Goal: Task Accomplishment & Management: Complete application form

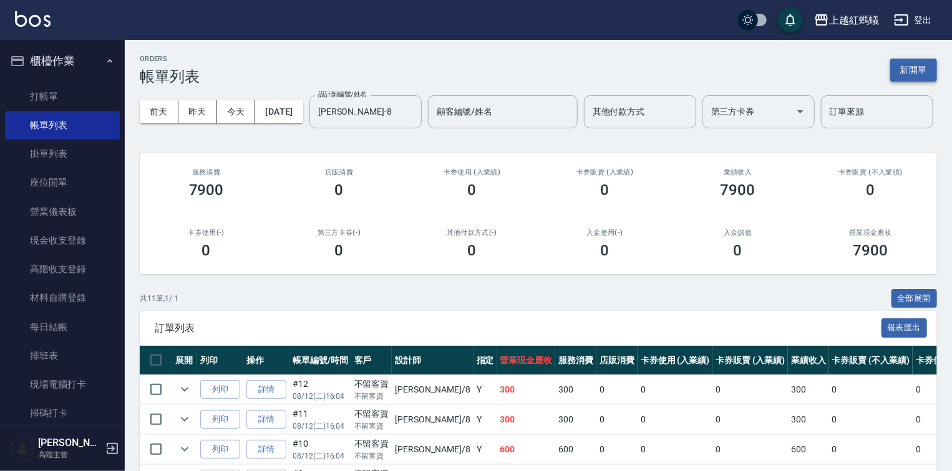
click at [909, 67] on button "新開單" at bounding box center [913, 70] width 47 height 23
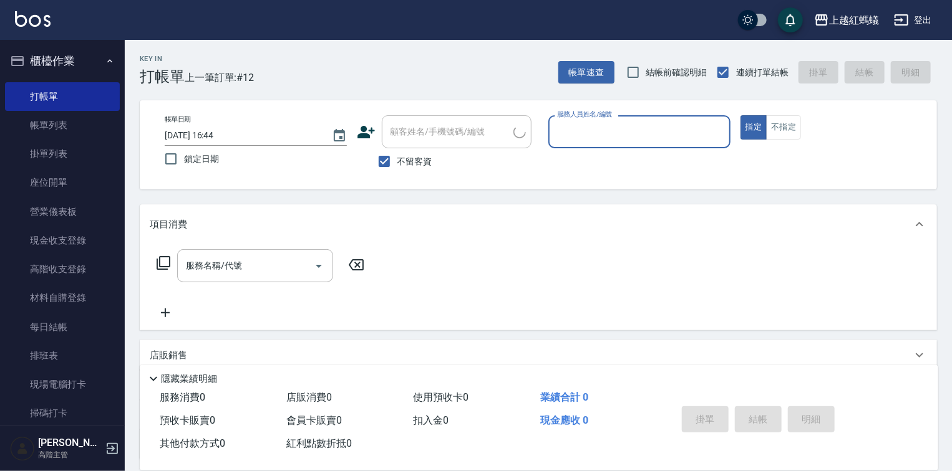
click at [602, 137] on input "服務人員姓名/編號" at bounding box center [639, 132] width 171 height 22
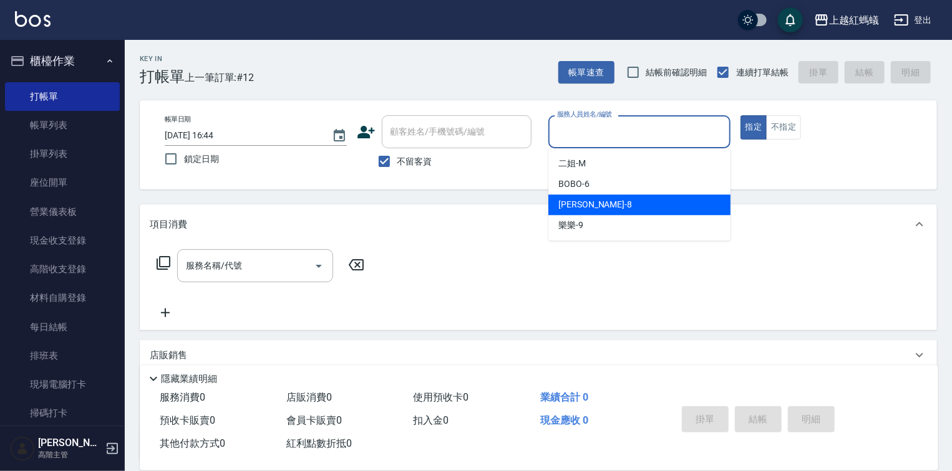
click at [623, 205] on div "[PERSON_NAME] -8" at bounding box center [639, 205] width 182 height 21
type input "[PERSON_NAME]-8"
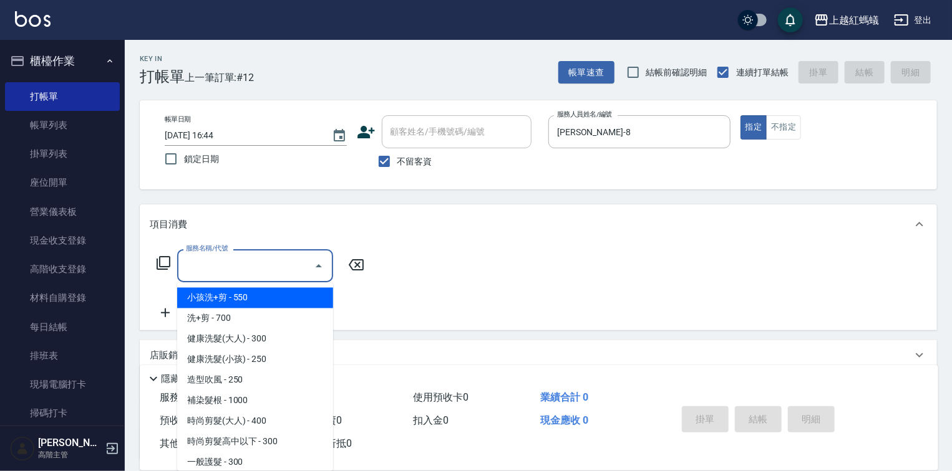
click at [232, 264] on input "服務名稱/代號" at bounding box center [246, 266] width 126 height 22
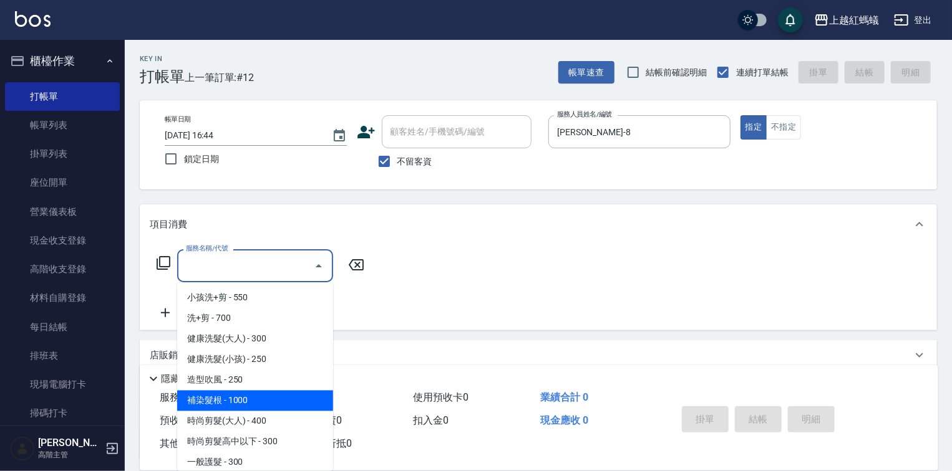
click at [249, 404] on span "補染髮根 - 1000" at bounding box center [255, 401] width 156 height 21
type input "補染髮根(204)"
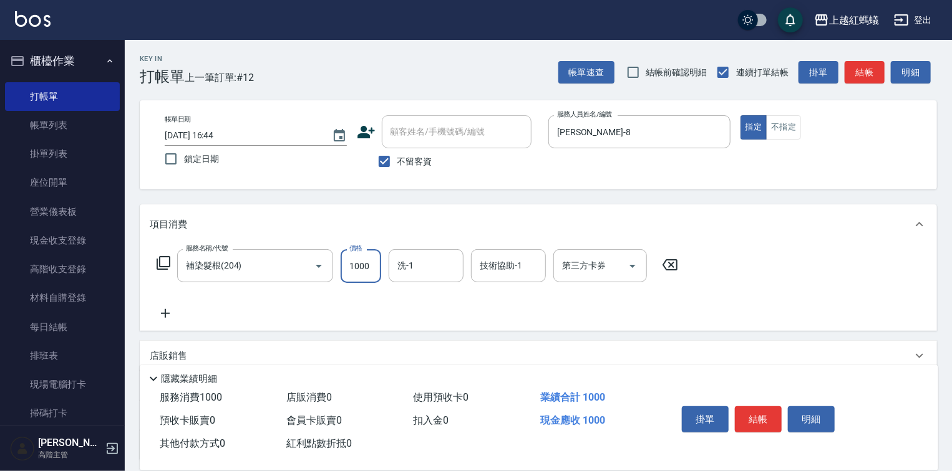
click at [353, 266] on input "1000" at bounding box center [361, 266] width 41 height 34
type input "1100"
click at [748, 412] on button "結帳" at bounding box center [758, 420] width 47 height 26
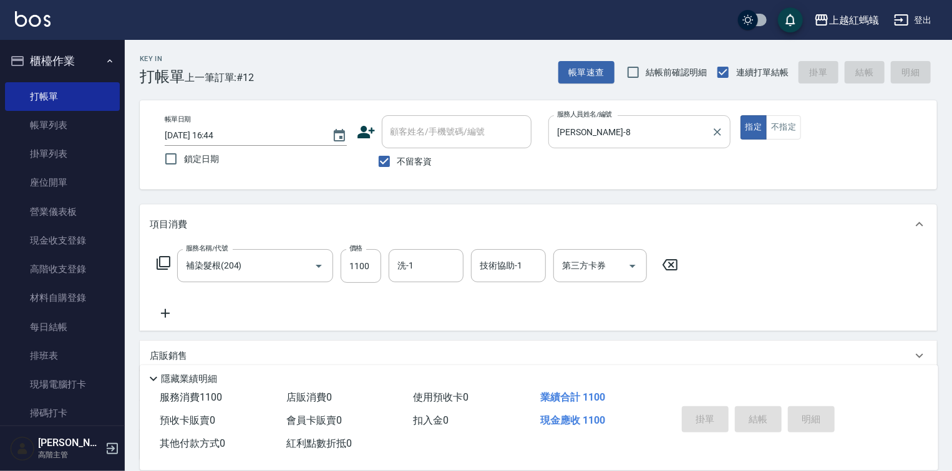
type input "[DATE] 16:45"
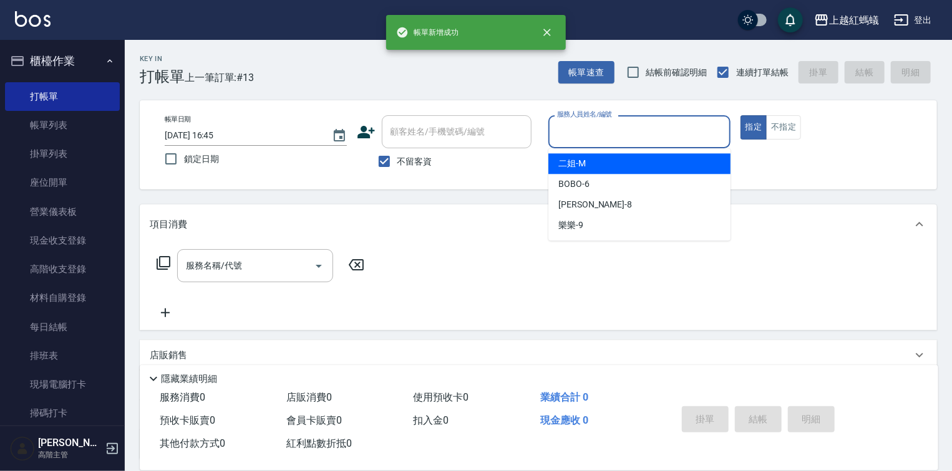
click at [634, 135] on input "服務人員姓名/編號" at bounding box center [639, 132] width 171 height 22
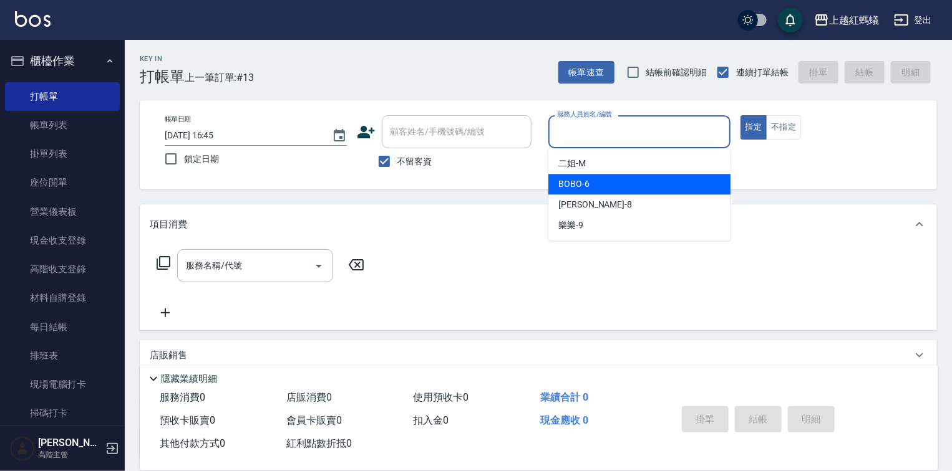
click at [616, 181] on div "BOBO -6" at bounding box center [639, 184] width 182 height 21
type input "BOBO-6"
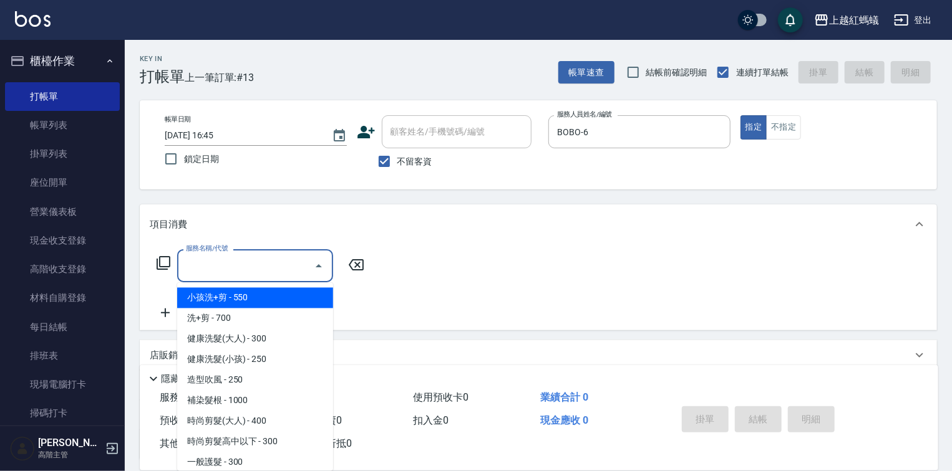
click at [254, 264] on input "服務名稱/代號" at bounding box center [246, 266] width 126 height 22
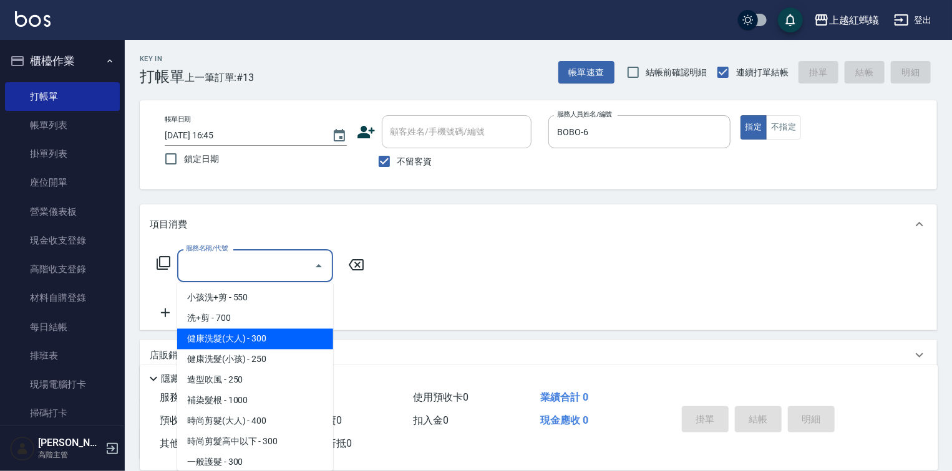
click at [263, 341] on span "健康洗髮(大人) - 300" at bounding box center [255, 339] width 156 height 21
type input "健康洗髮(大人)(201)"
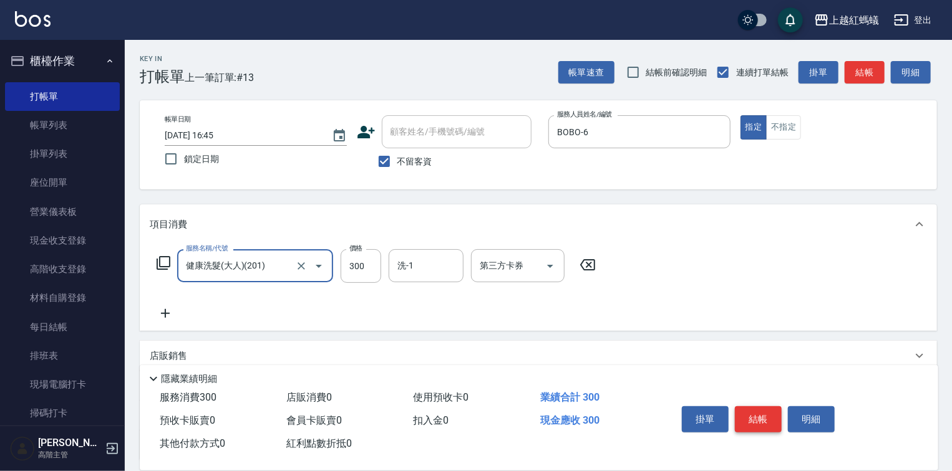
click at [763, 412] on button "結帳" at bounding box center [758, 420] width 47 height 26
